Goal: Task Accomplishment & Management: Manage account settings

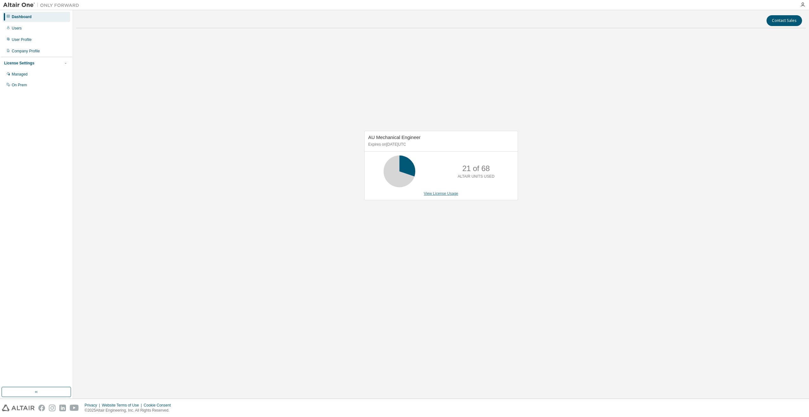
click at [447, 193] on link "View License Usage" at bounding box center [441, 193] width 35 height 4
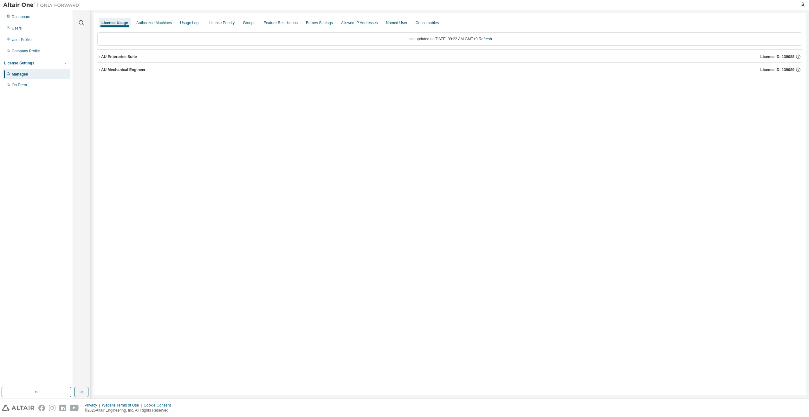
click at [168, 58] on div "AU Enterprise Suite License ID: 139088" at bounding box center [451, 57] width 701 height 6
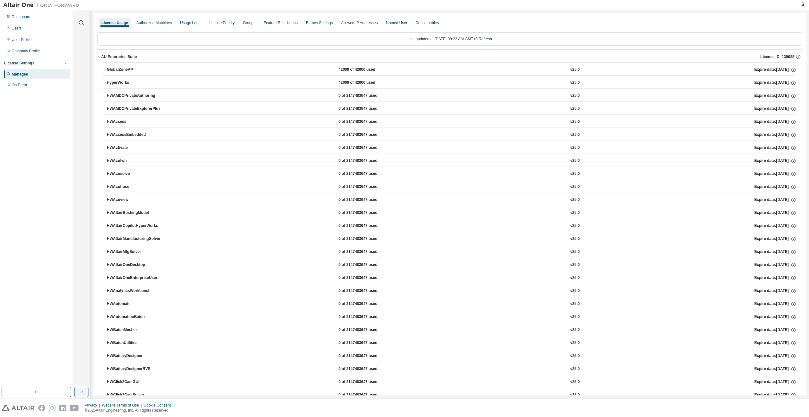
click at [168, 56] on div "AU Enterprise Suite License ID: 139088" at bounding box center [451, 57] width 701 height 6
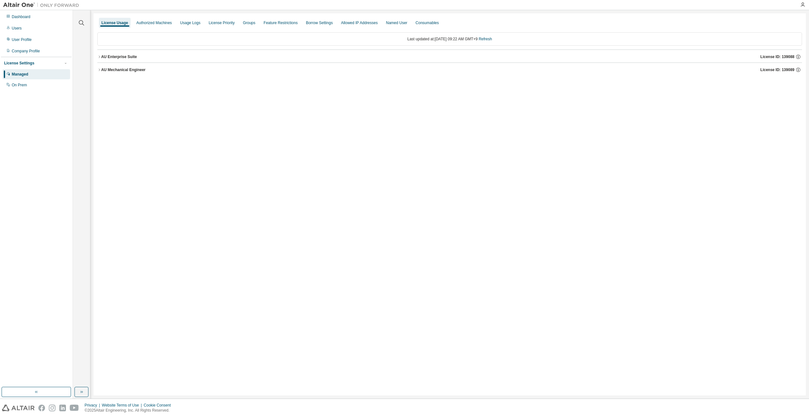
click at [155, 68] on div "AU Mechanical Engineer License ID: 139089" at bounding box center [451, 70] width 701 height 6
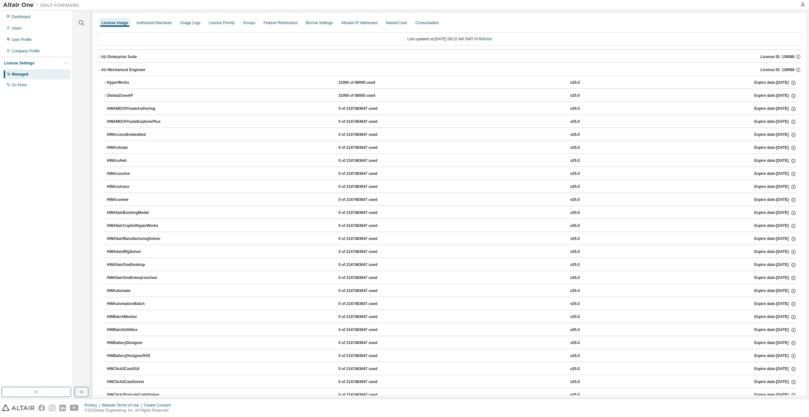
click at [155, 66] on button "AU Mechanical Engineer License ID: 139089" at bounding box center [449, 70] width 705 height 14
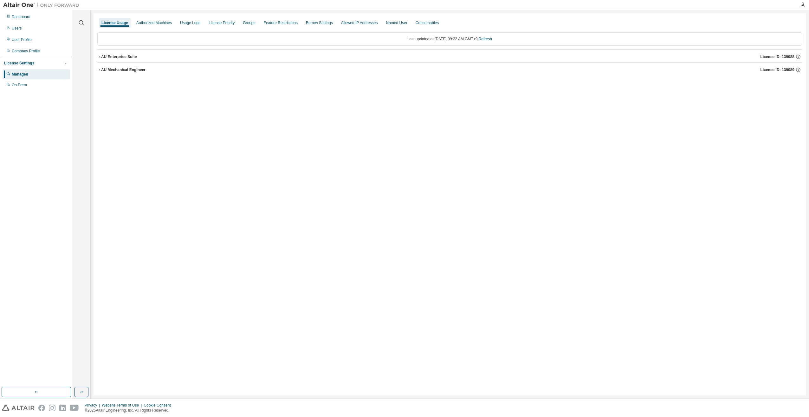
click at [155, 66] on button "AU Mechanical Engineer License ID: 139089" at bounding box center [449, 70] width 705 height 14
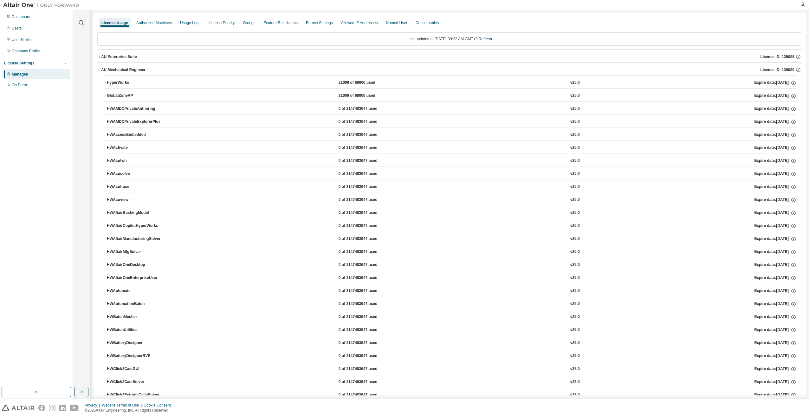
click at [160, 57] on div "AU Enterprise Suite License ID: 139088" at bounding box center [451, 57] width 701 height 6
click at [103, 82] on icon "button" at bounding box center [105, 83] width 4 height 4
